Goal: Task Accomplishment & Management: Manage account settings

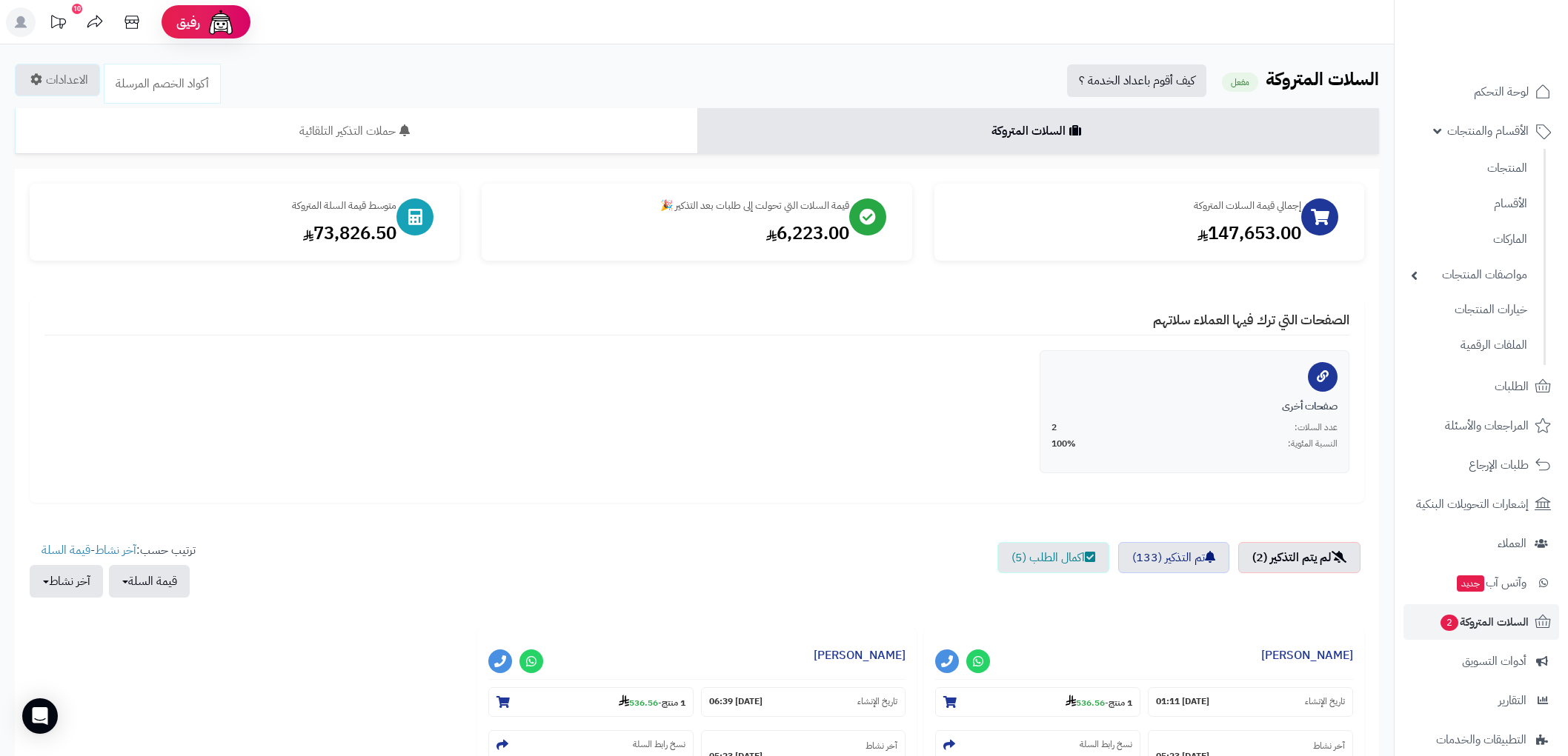
scroll to position [238, 0]
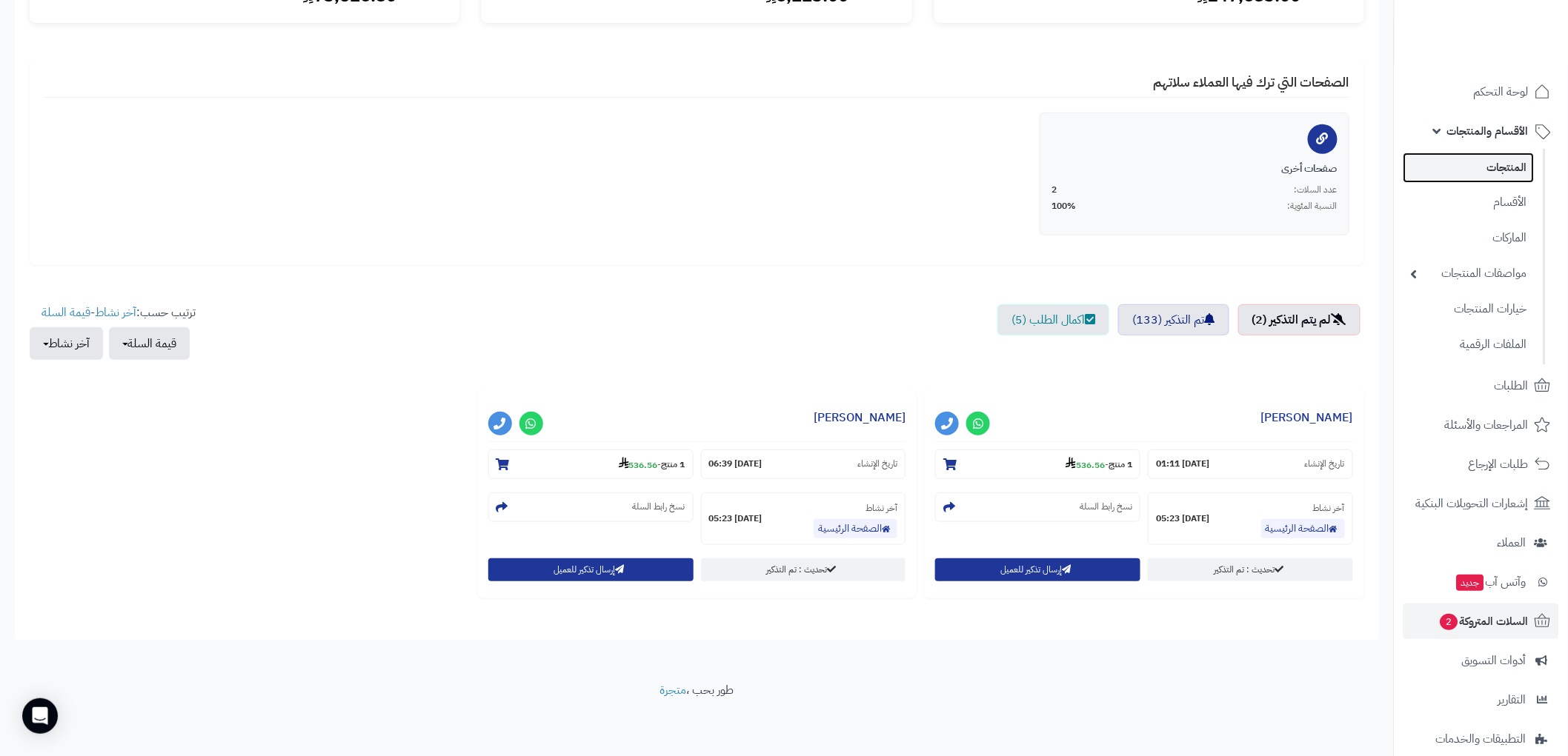
click at [1499, 167] on link "المنتجات" at bounding box center [1469, 168] width 132 height 30
click at [1513, 159] on link "المنتجات" at bounding box center [1469, 168] width 132 height 30
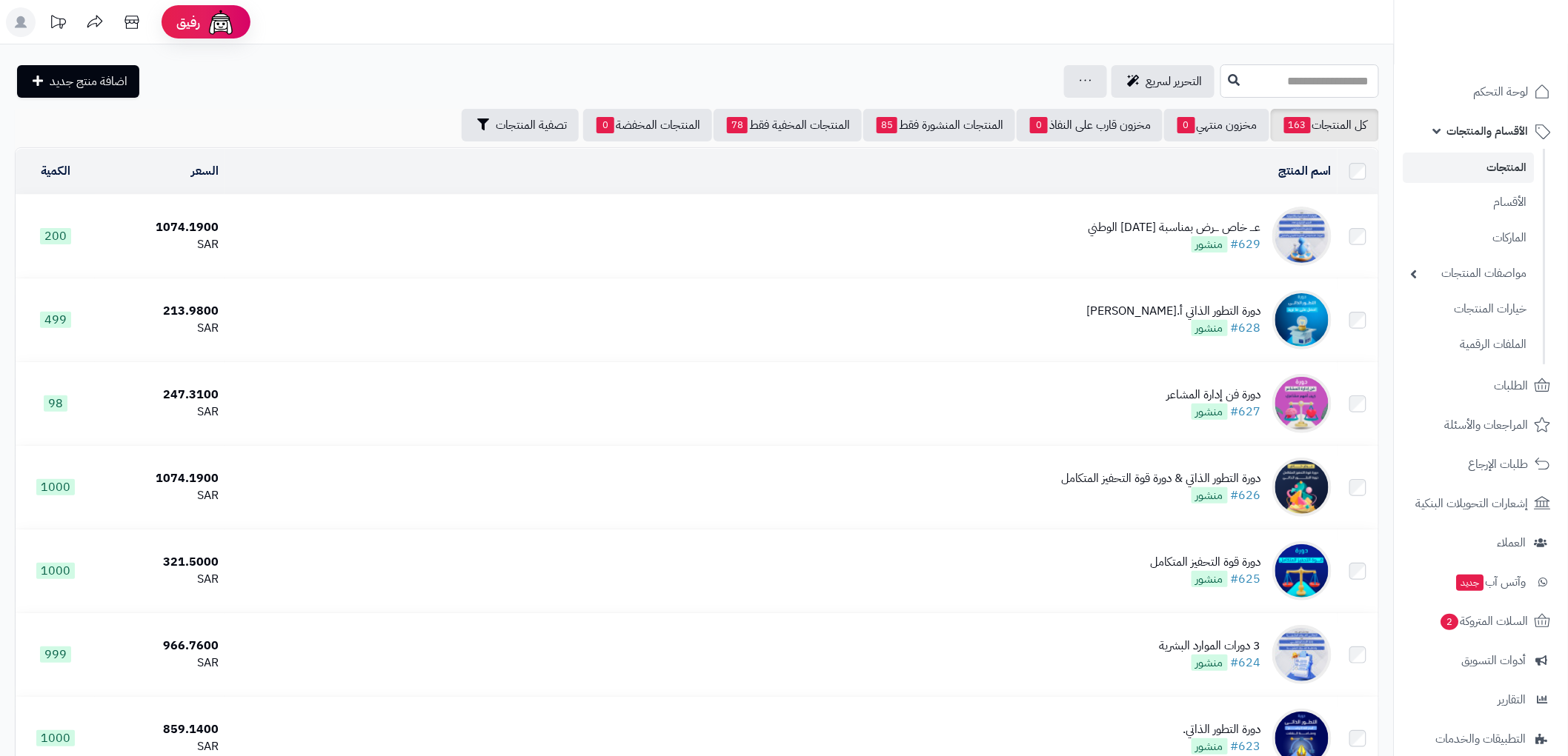
click at [1319, 79] on input "text" at bounding box center [1300, 81] width 158 height 33
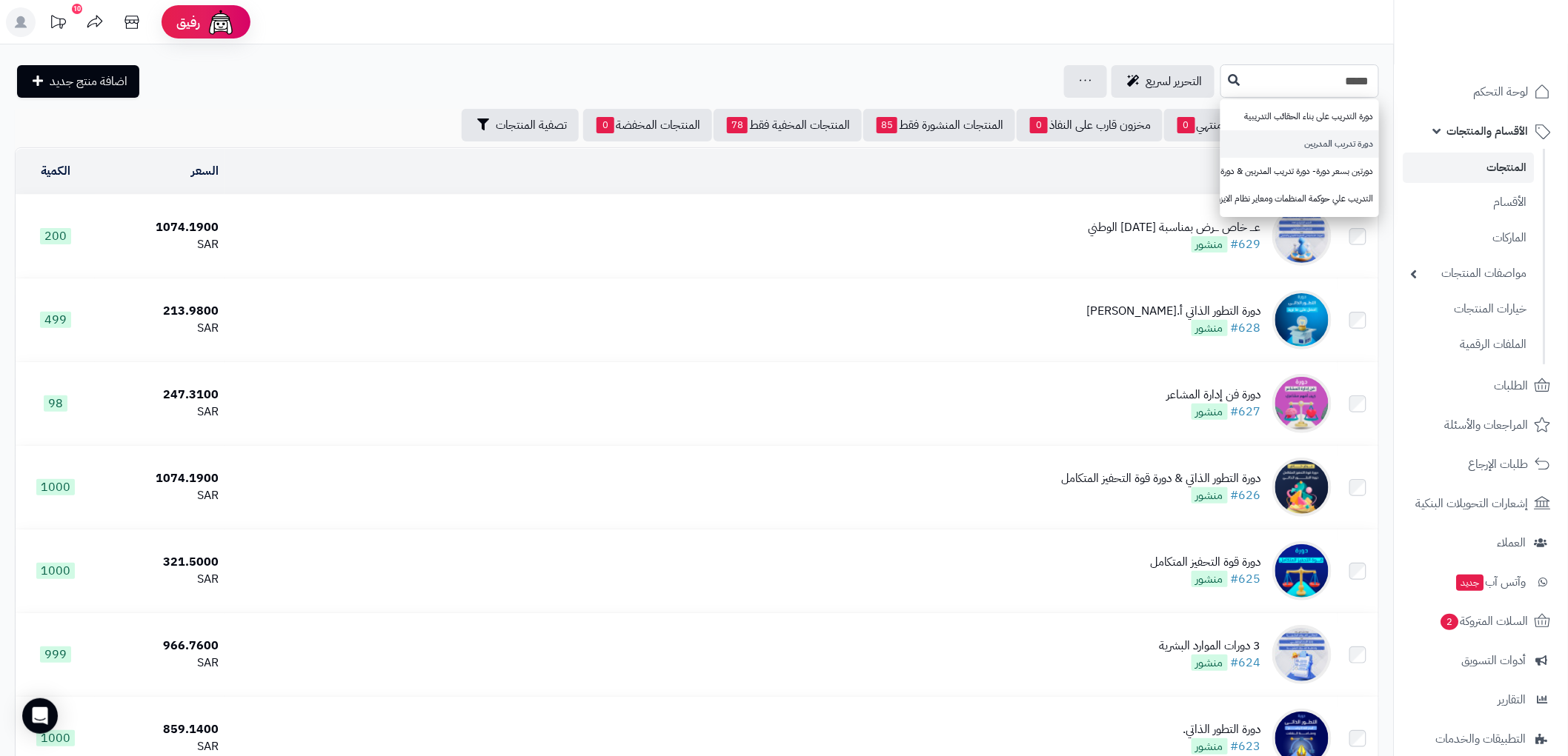
type input "*****"
click at [1337, 142] on link "دورة تدريب المدربين" at bounding box center [1300, 144] width 158 height 28
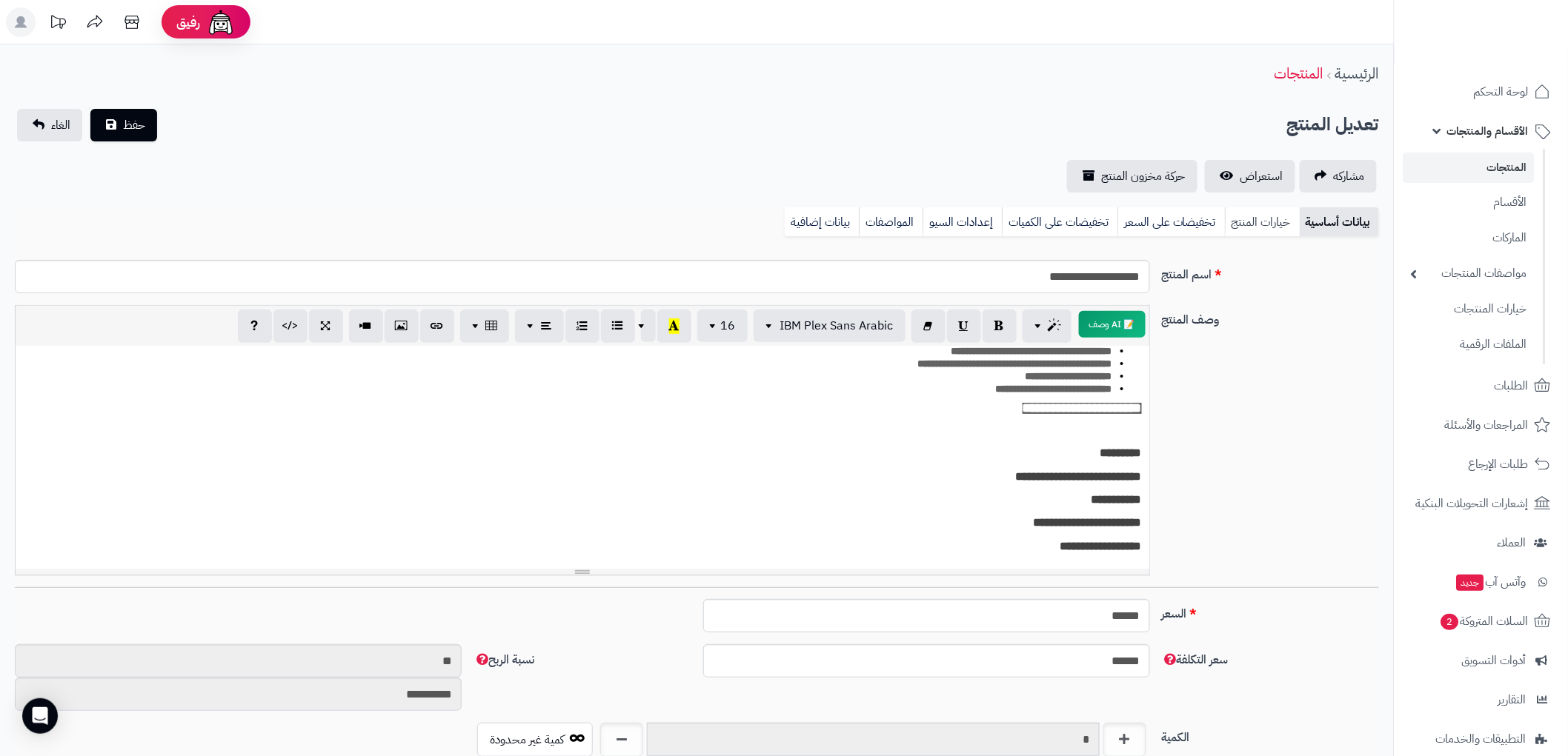
click at [1261, 223] on link "خيارات المنتج" at bounding box center [1263, 222] width 75 height 30
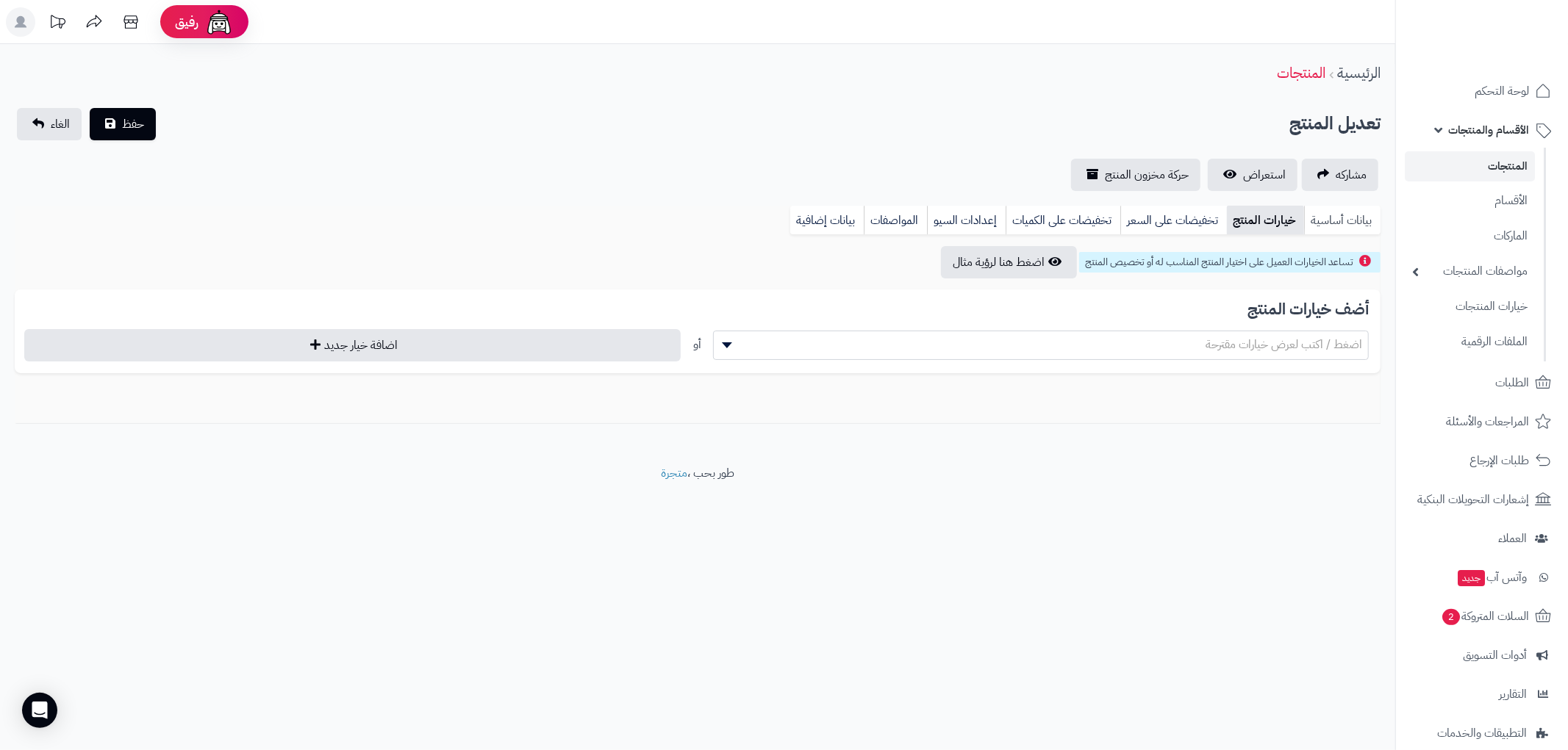
click at [1341, 219] on link "بيانات أساسية" at bounding box center [1342, 220] width 76 height 29
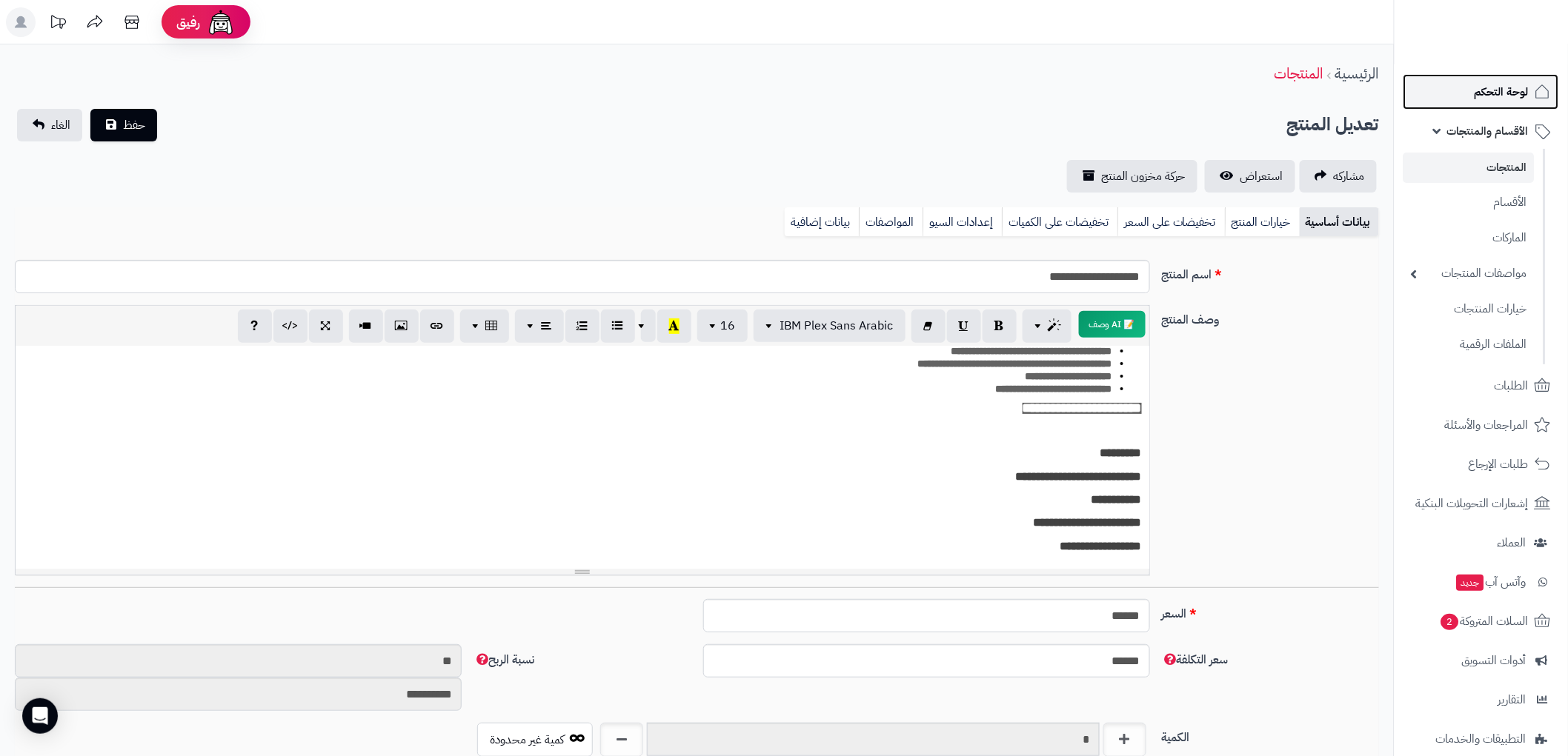
click at [1517, 75] on link "لوحة التحكم" at bounding box center [1481, 92] width 156 height 36
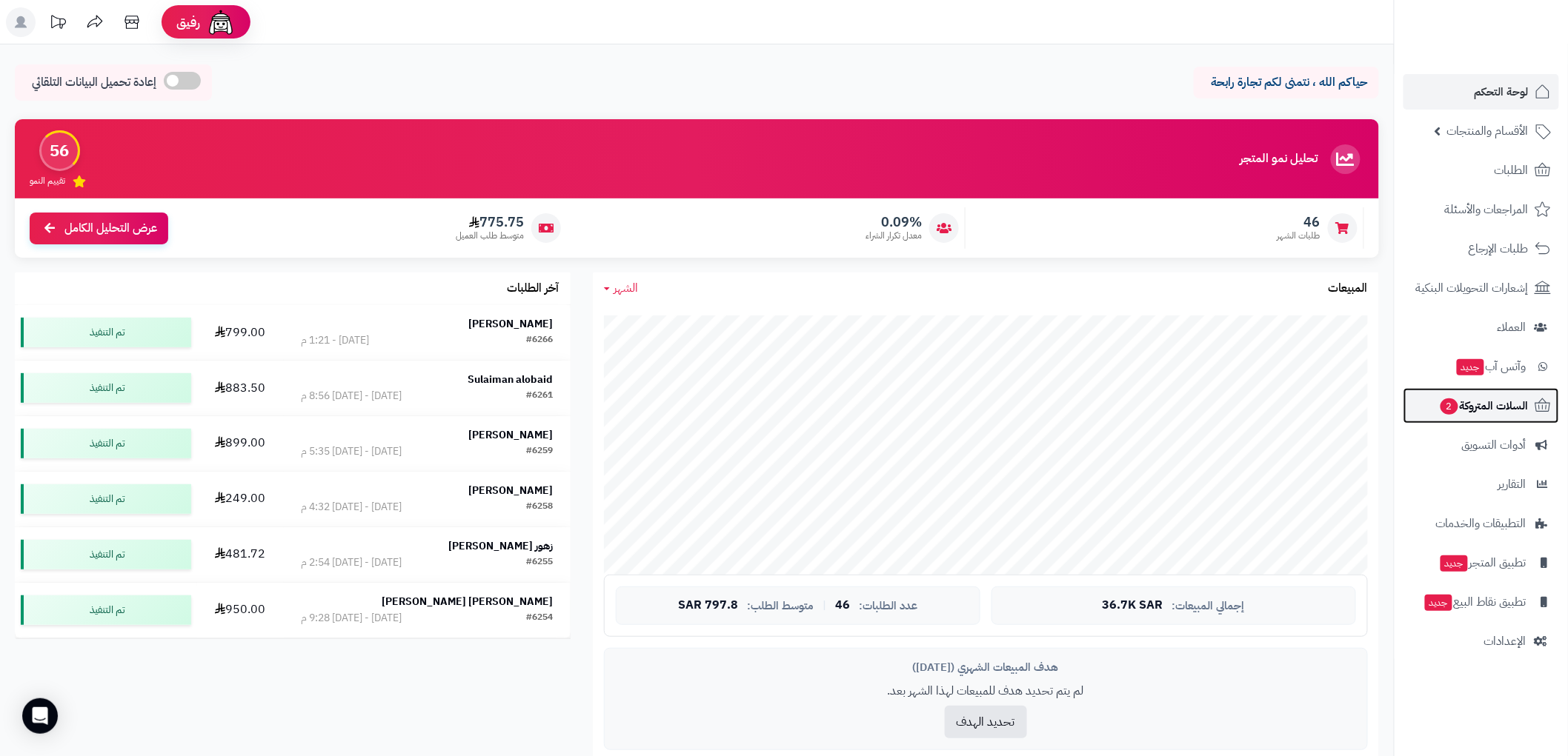
click at [1479, 416] on span "السلات المتروكة 2" at bounding box center [1484, 405] width 89 height 21
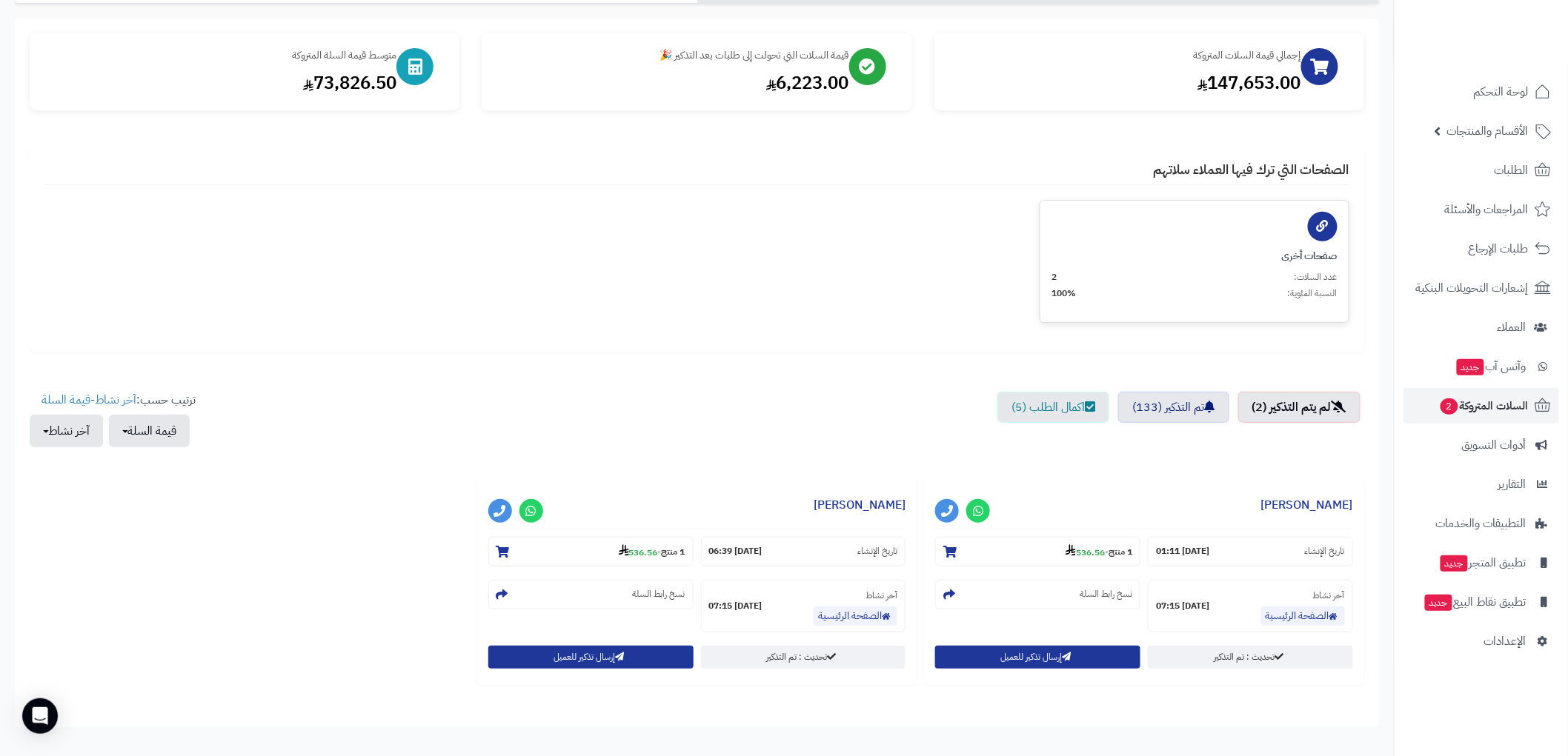
scroll to position [165, 0]
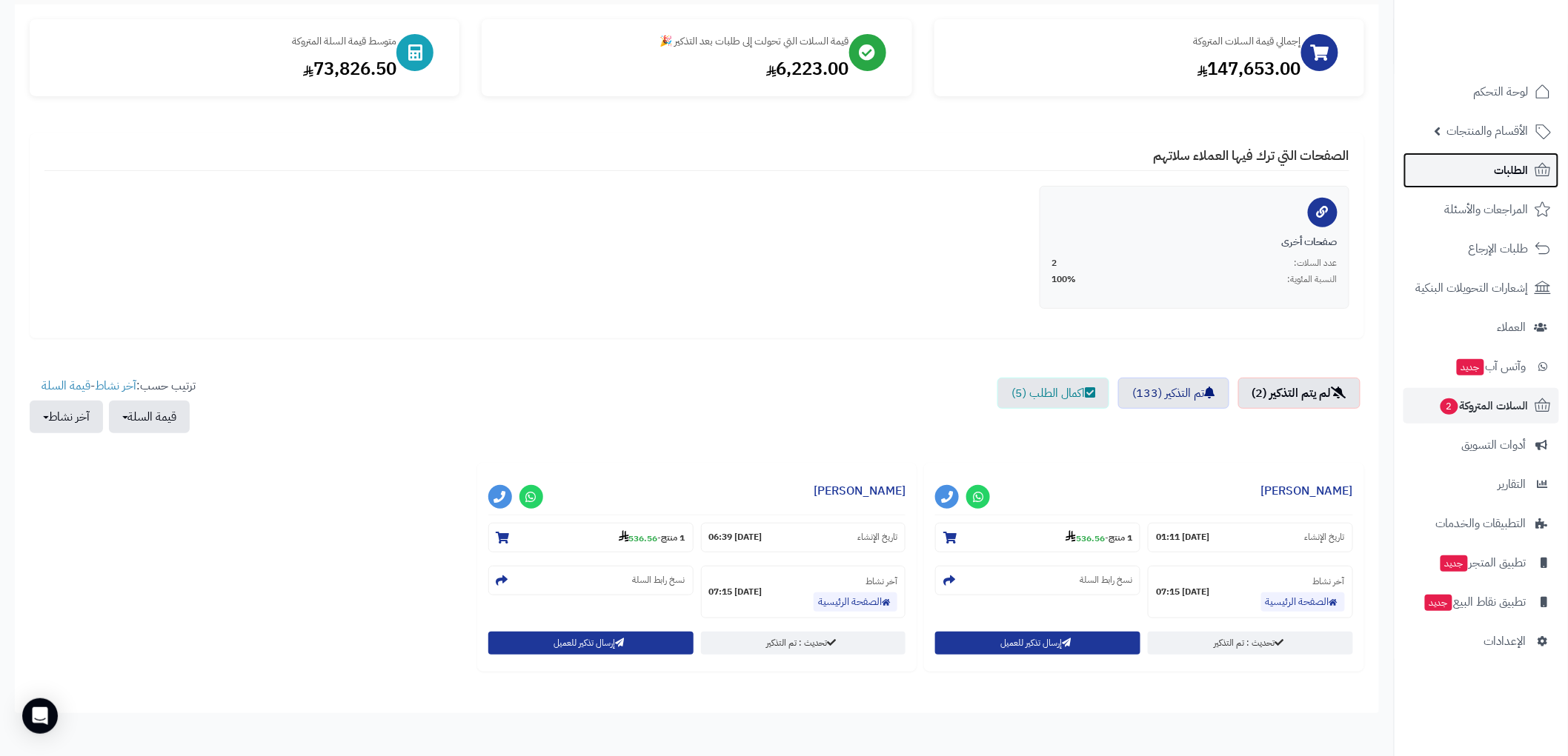
click at [1513, 170] on span "الطلبات" at bounding box center [1512, 170] width 34 height 21
